Goal: Transaction & Acquisition: Purchase product/service

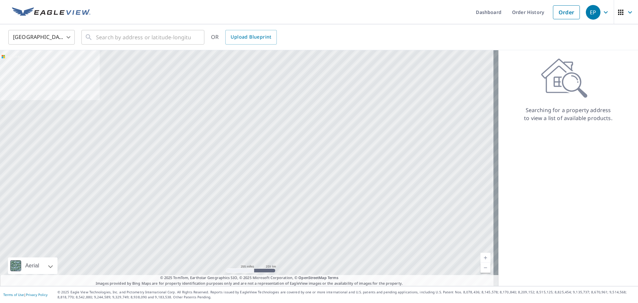
click at [40, 37] on body "EP EP Dashboard Order History Order EP United States US ​ ​ OR Upload Blueprint…" at bounding box center [319, 151] width 638 height 303
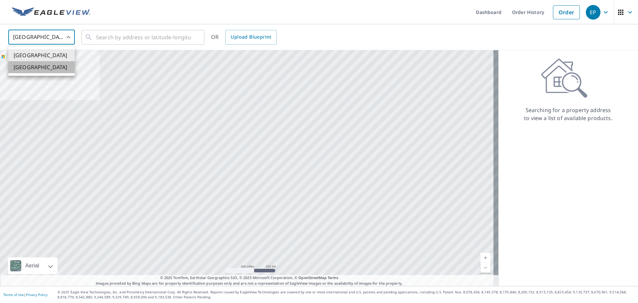
click at [36, 70] on li "[GEOGRAPHIC_DATA]" at bounding box center [41, 67] width 66 height 12
type input "CA"
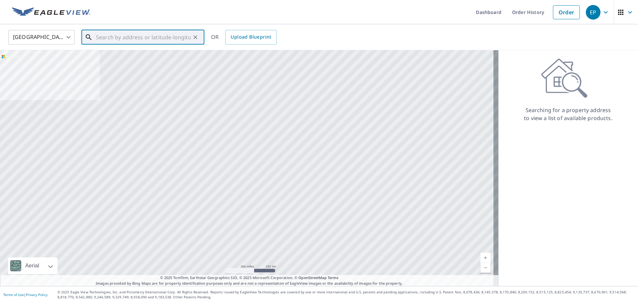
click at [99, 42] on input "text" at bounding box center [143, 37] width 95 height 19
click at [169, 32] on input "text" at bounding box center [143, 37] width 95 height 19
paste input "[STREET_ADDRESS][PERSON_NAME]"
click at [150, 61] on span "[STREET_ADDRESS][PERSON_NAME]" at bounding box center [147, 57] width 104 height 8
type input "[STREET_ADDRESS][PERSON_NAME]"
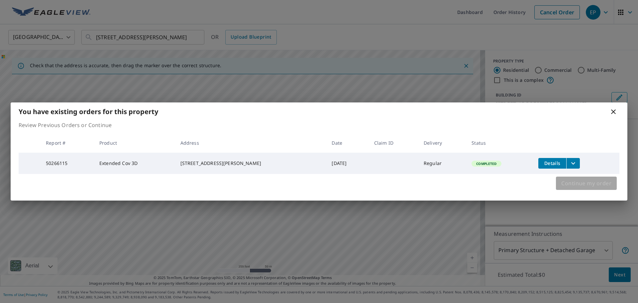
click at [578, 186] on span "Continue my order" at bounding box center [587, 183] width 50 height 9
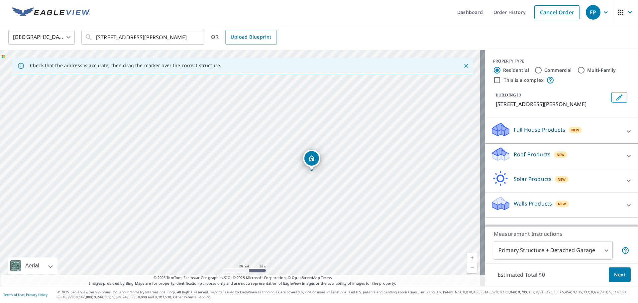
drag, startPoint x: 296, startPoint y: 165, endPoint x: 314, endPoint y: 156, distance: 19.8
drag, startPoint x: 268, startPoint y: 171, endPoint x: 269, endPoint y: 165, distance: 6.1
click at [269, 165] on div "[STREET_ADDRESS][PERSON_NAME]" at bounding box center [242, 168] width 485 height 236
drag, startPoint x: 342, startPoint y: 161, endPoint x: 312, endPoint y: 226, distance: 72.2
click at [312, 226] on div "[STREET_ADDRESS][PERSON_NAME]" at bounding box center [242, 168] width 485 height 236
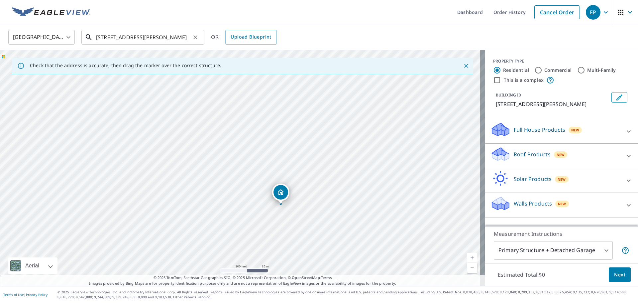
click at [128, 37] on input "[STREET_ADDRESS][PERSON_NAME]" at bounding box center [143, 37] width 95 height 19
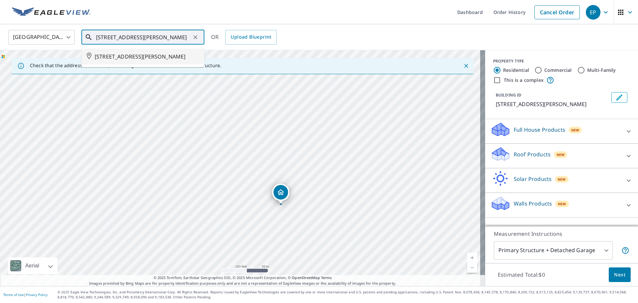
click at [120, 61] on span "[STREET_ADDRESS][PERSON_NAME]" at bounding box center [147, 57] width 104 height 8
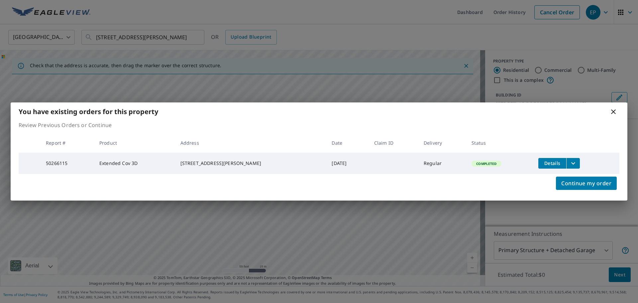
click at [613, 109] on icon at bounding box center [613, 111] width 5 height 5
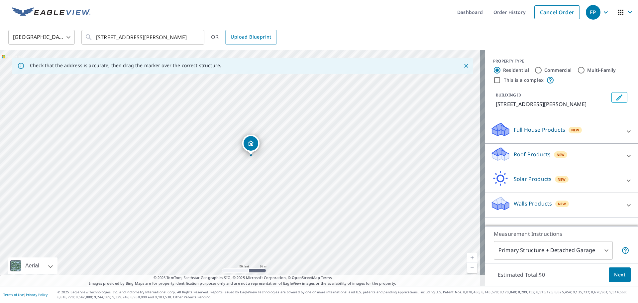
drag, startPoint x: 262, startPoint y: 127, endPoint x: 247, endPoint y: 146, distance: 23.9
drag, startPoint x: 241, startPoint y: 156, endPoint x: 246, endPoint y: 155, distance: 5.3
drag, startPoint x: 242, startPoint y: 155, endPoint x: 282, endPoint y: 122, distance: 51.7
drag, startPoint x: 249, startPoint y: 152, endPoint x: 273, endPoint y: 150, distance: 23.7
drag, startPoint x: 254, startPoint y: 150, endPoint x: 247, endPoint y: 150, distance: 7.3
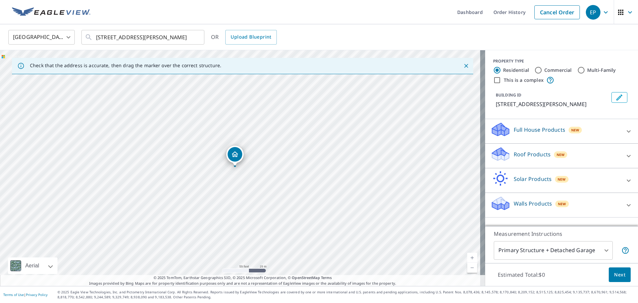
drag, startPoint x: 240, startPoint y: 156, endPoint x: 235, endPoint y: 153, distance: 5.9
drag, startPoint x: 241, startPoint y: 155, endPoint x: 351, endPoint y: 163, distance: 110.0
drag, startPoint x: 239, startPoint y: 158, endPoint x: 130, endPoint y: 152, distance: 108.6
click at [498, 156] on icon at bounding box center [500, 152] width 17 height 8
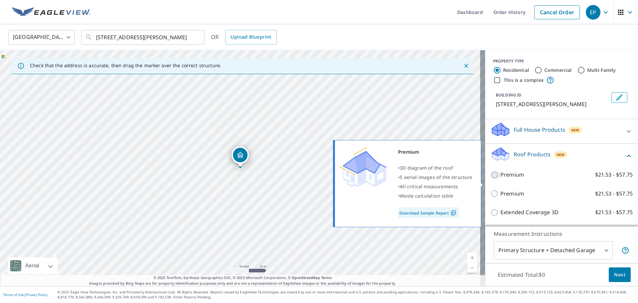
click at [491, 179] on input "Premium $21.53 - $57.75" at bounding box center [496, 175] width 10 height 8
checkbox input "true"
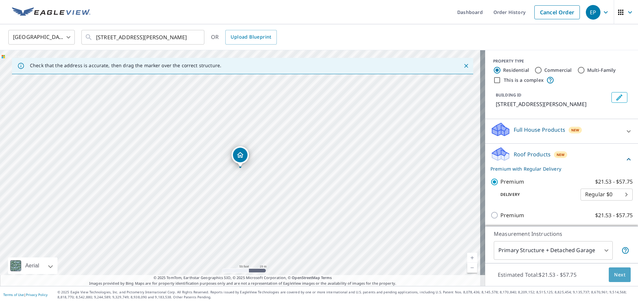
click at [614, 278] on span "Next" at bounding box center [619, 275] width 11 height 8
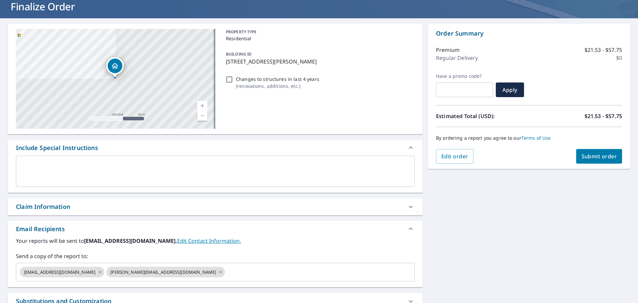
scroll to position [100, 0]
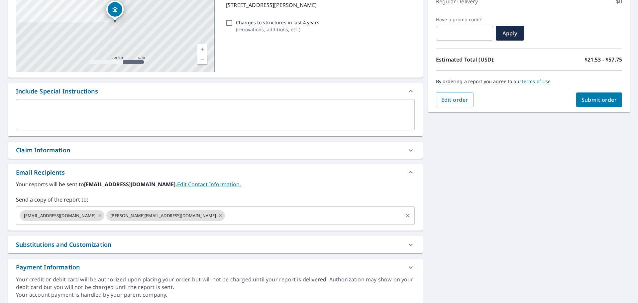
click at [218, 214] on icon at bounding box center [220, 215] width 5 height 7
checkbox input "true"
click at [144, 218] on input "text" at bounding box center [253, 215] width 297 height 13
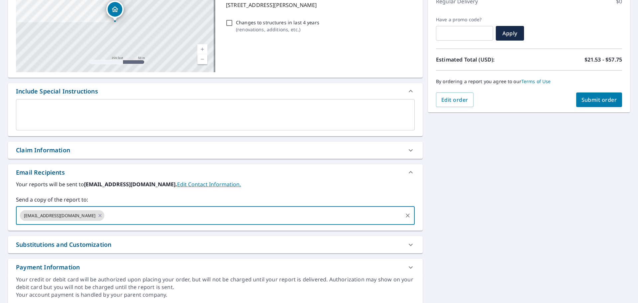
paste input "[PERSON_NAME][EMAIL_ADDRESS][DOMAIN_NAME]"
type input "[PERSON_NAME][EMAIL_ADDRESS][DOMAIN_NAME]"
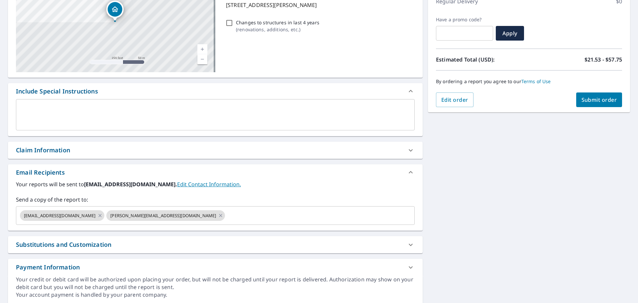
click at [510, 160] on div "[STREET_ADDRESS][GEOGRAPHIC_DATA][PERSON_NAME] A standard road map Aerial A det…" at bounding box center [319, 136] width 638 height 348
click at [582, 97] on span "Submit order" at bounding box center [600, 99] width 36 height 7
checkbox input "true"
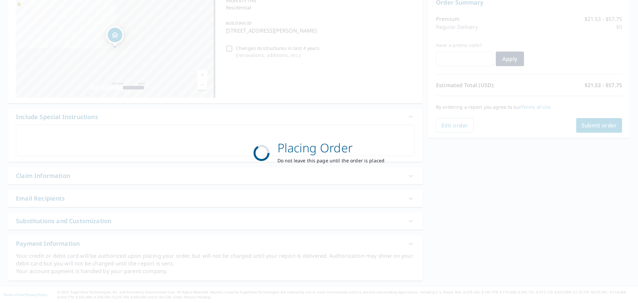
scroll to position [74, 0]
